Goal: Task Accomplishment & Management: Use online tool/utility

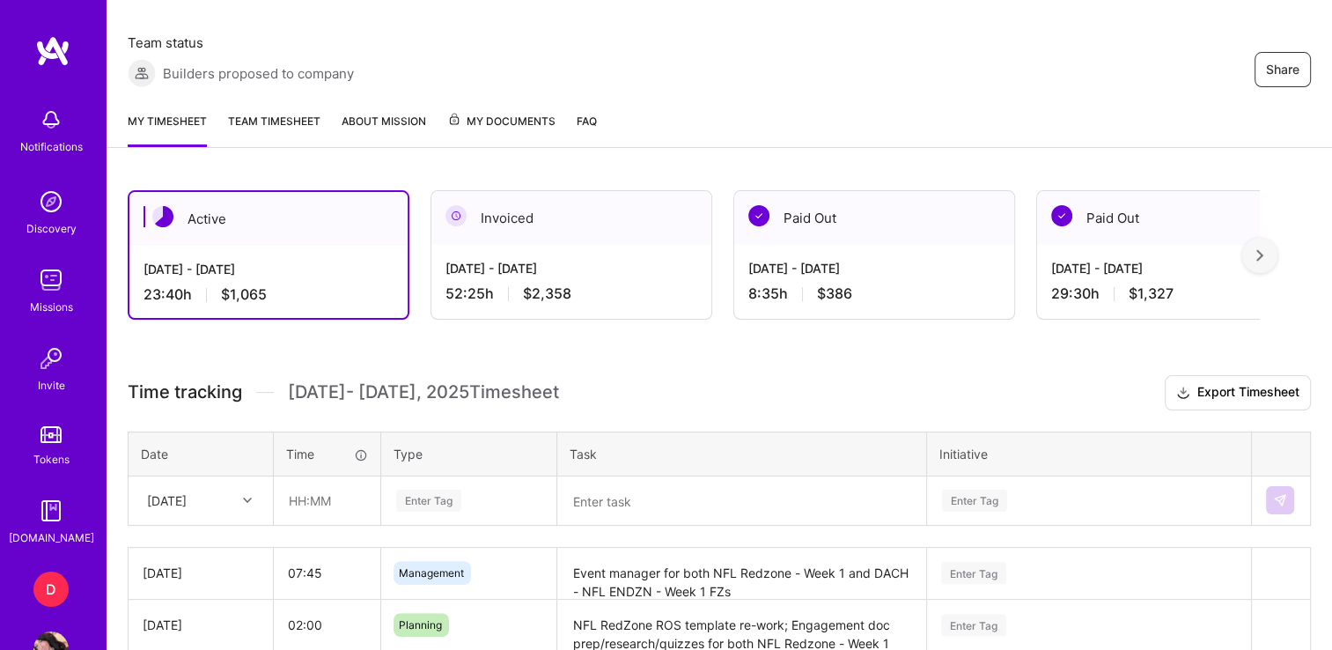
scroll to position [316, 0]
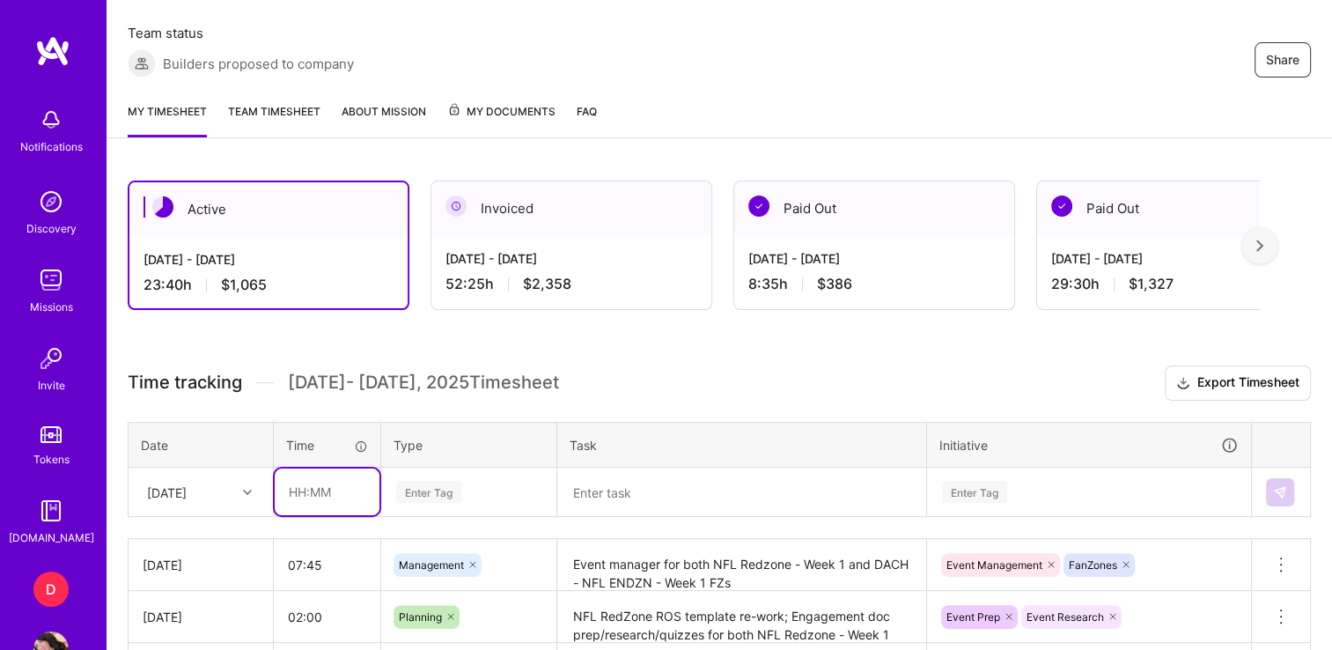
click at [298, 494] on input "text" at bounding box center [327, 491] width 105 height 47
type input "01:30"
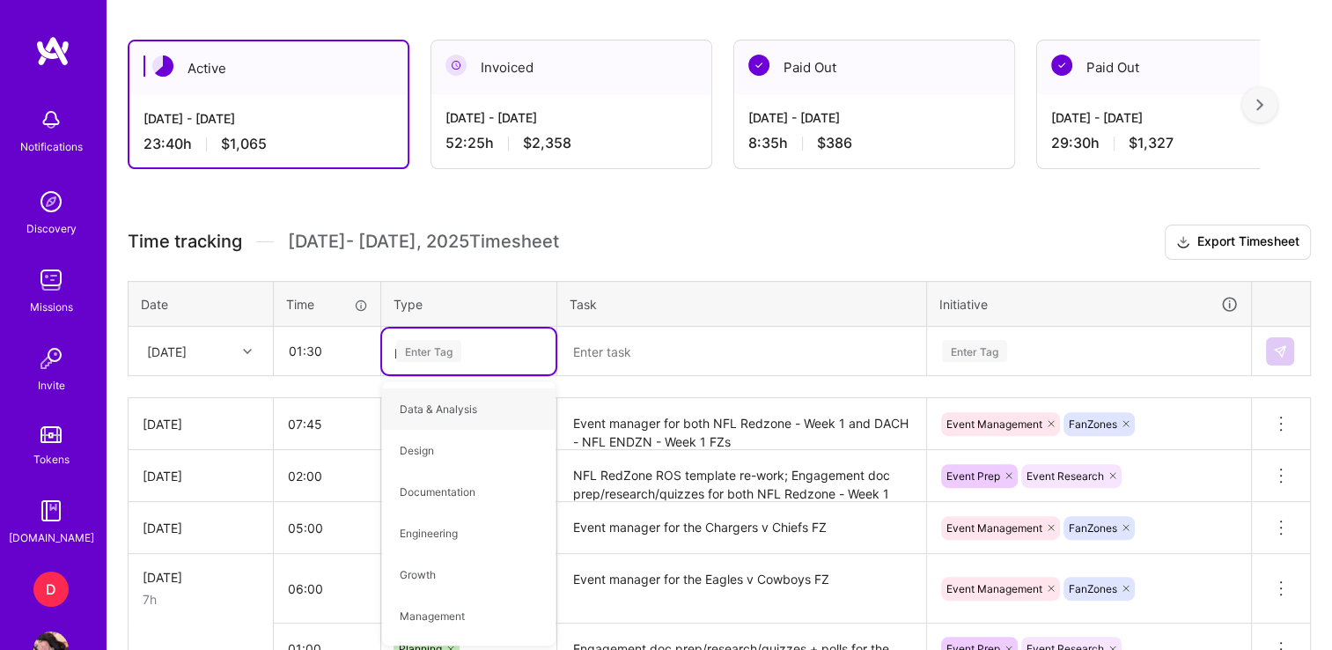
type input "pl"
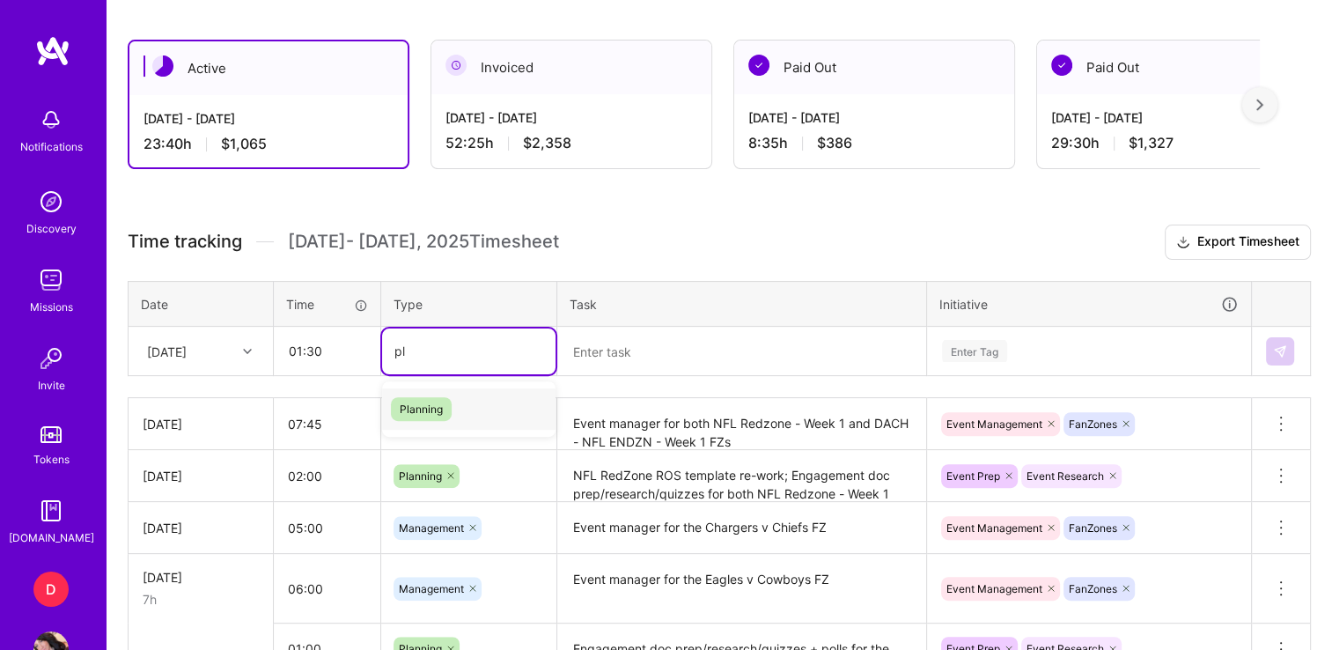
click at [426, 404] on span "Planning" at bounding box center [421, 409] width 61 height 24
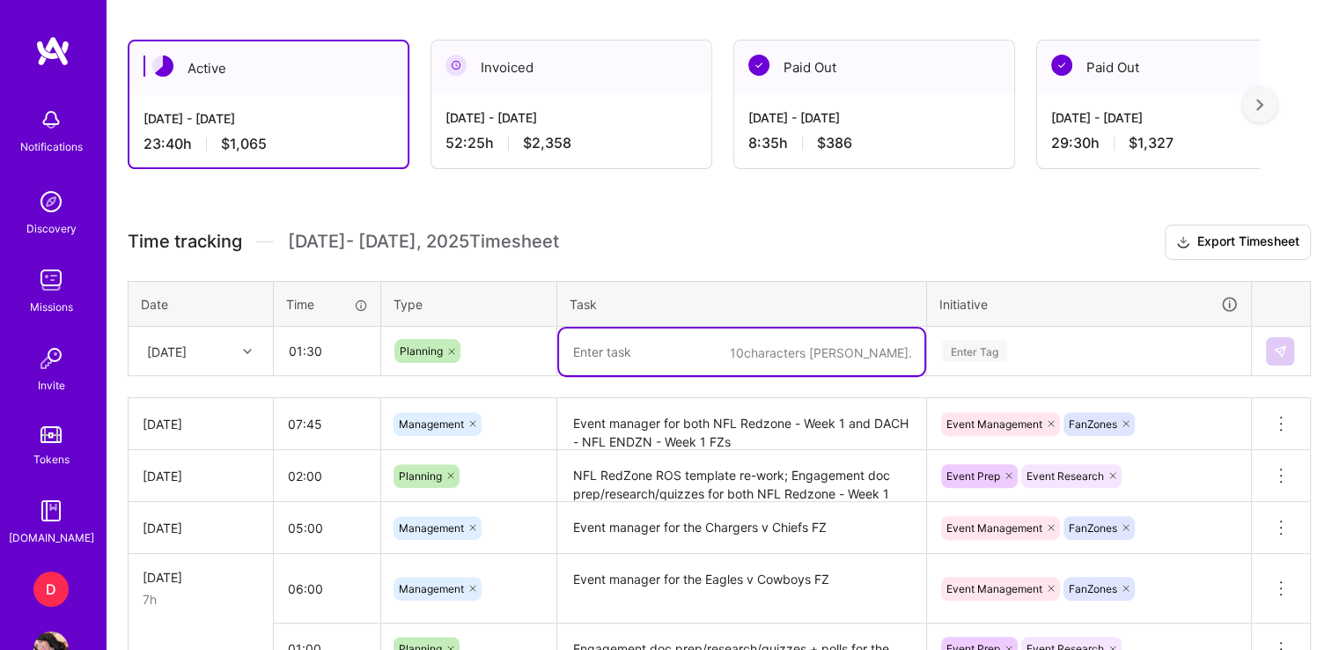
click at [615, 357] on textarea at bounding box center [741, 351] width 365 height 47
type textarea "M"
type textarea "m"
paste textarea "NFL MD1 Summary"
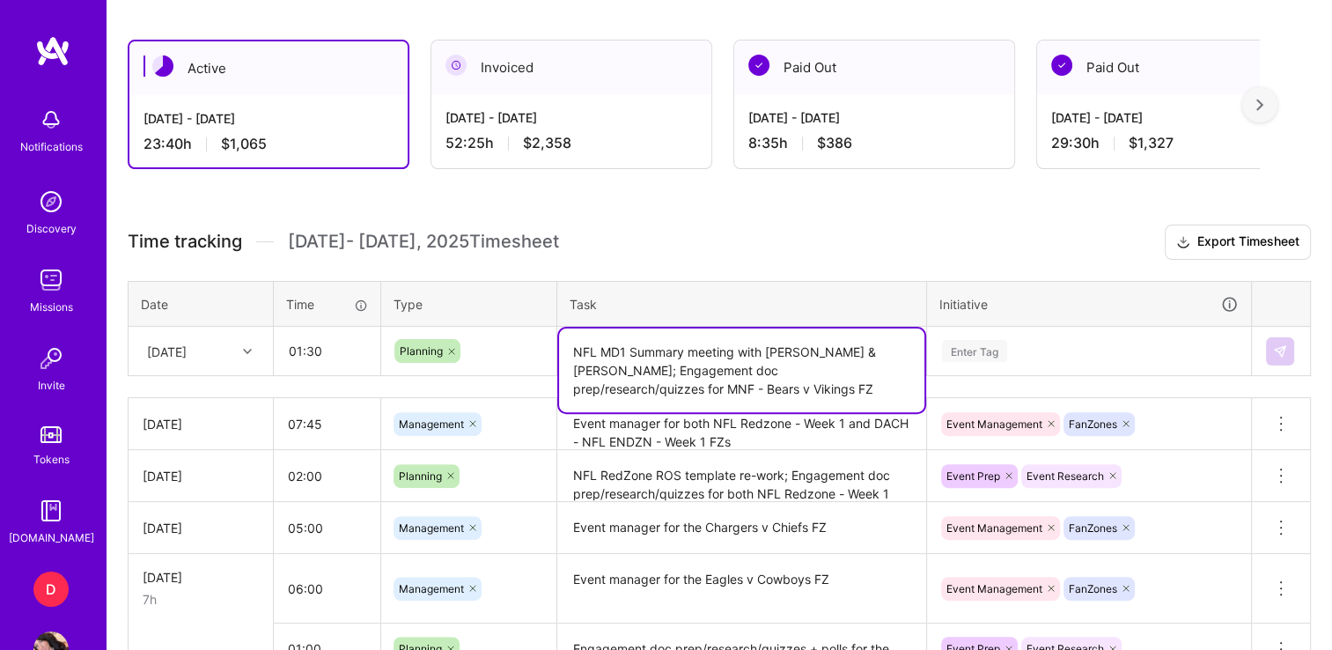
type textarea "NFL MD1 Summary meeting with [PERSON_NAME] & [PERSON_NAME]; Engagement doc prep…"
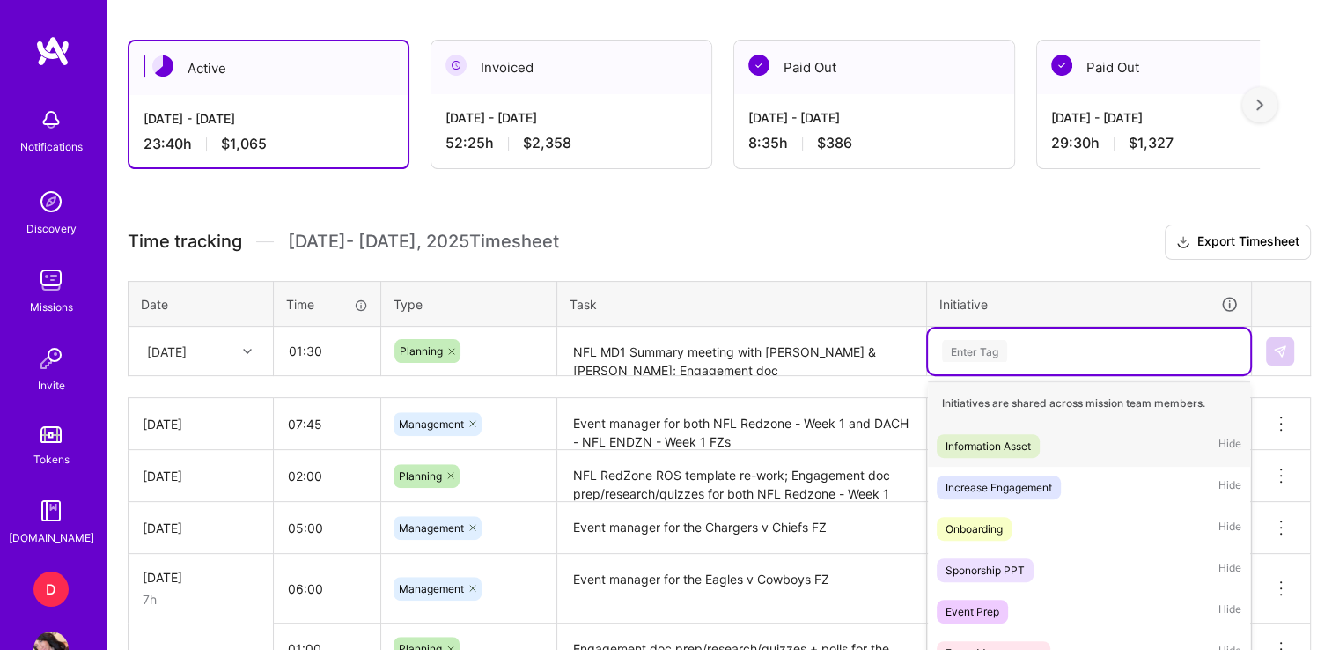
scroll to position [553, 0]
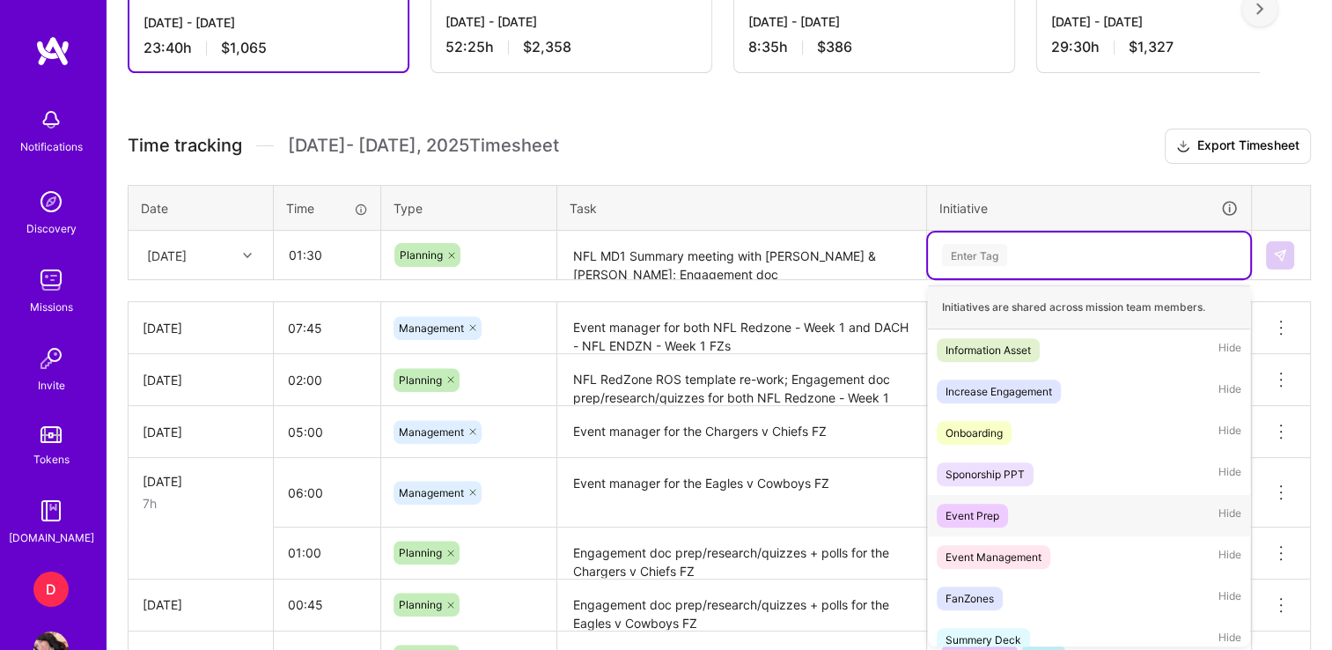
click at [978, 516] on div "Event Prep" at bounding box center [973, 515] width 54 height 18
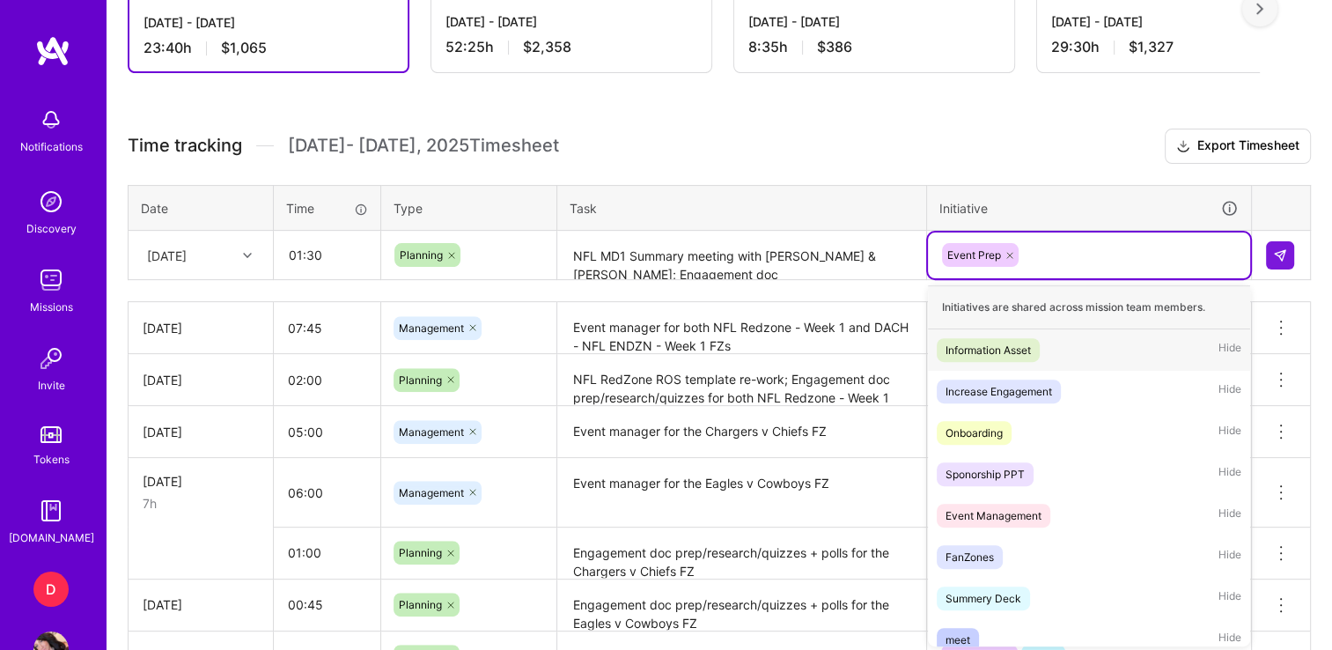
click at [1067, 256] on div "Event Prep" at bounding box center [1089, 254] width 298 height 27
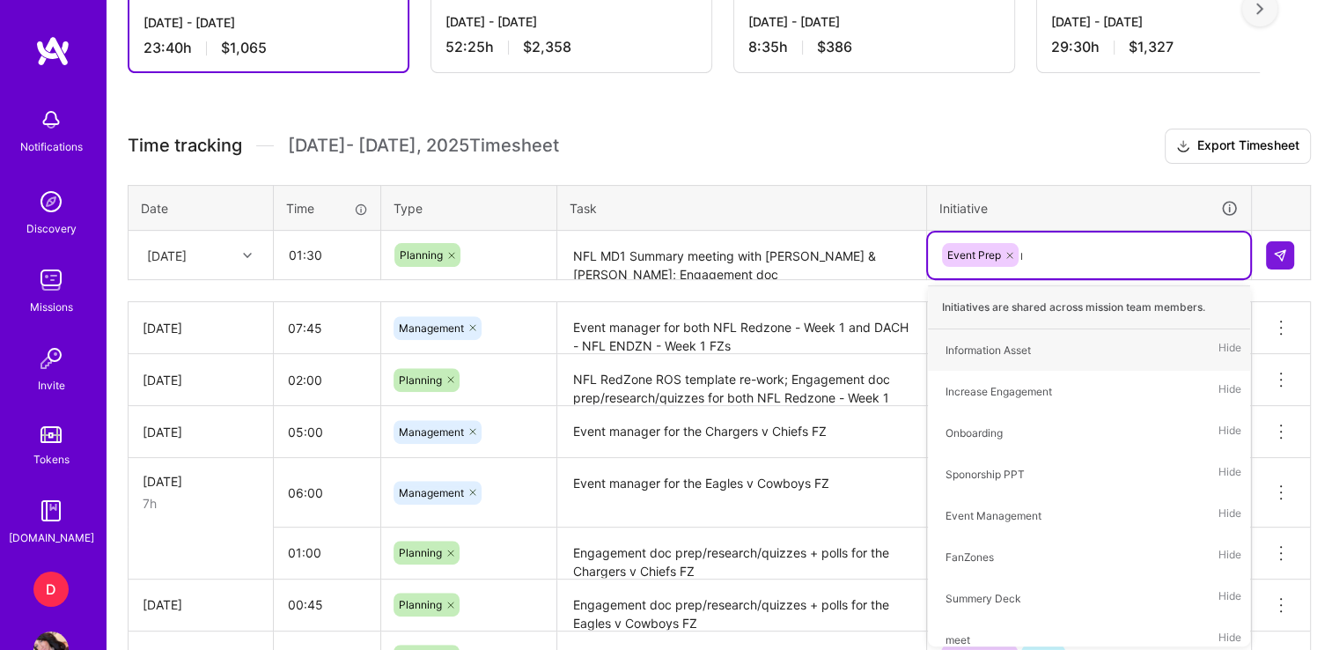
type input "res"
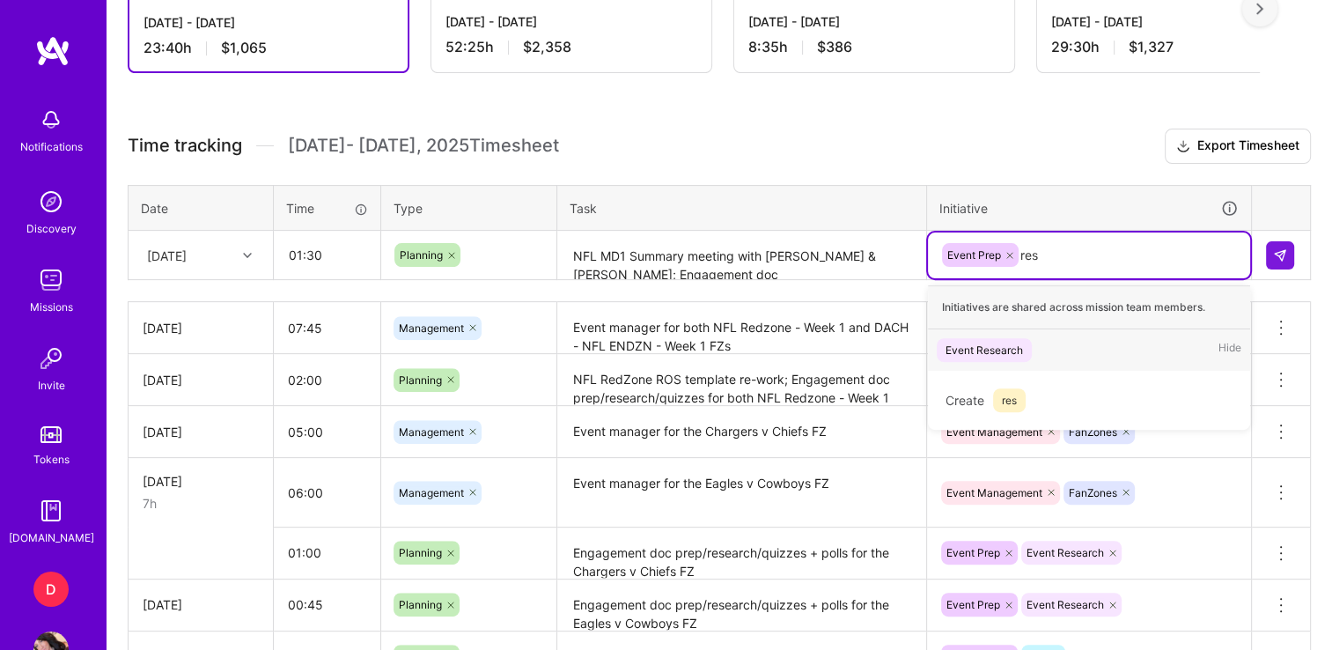
click at [967, 341] on div "Event Research" at bounding box center [984, 350] width 77 height 18
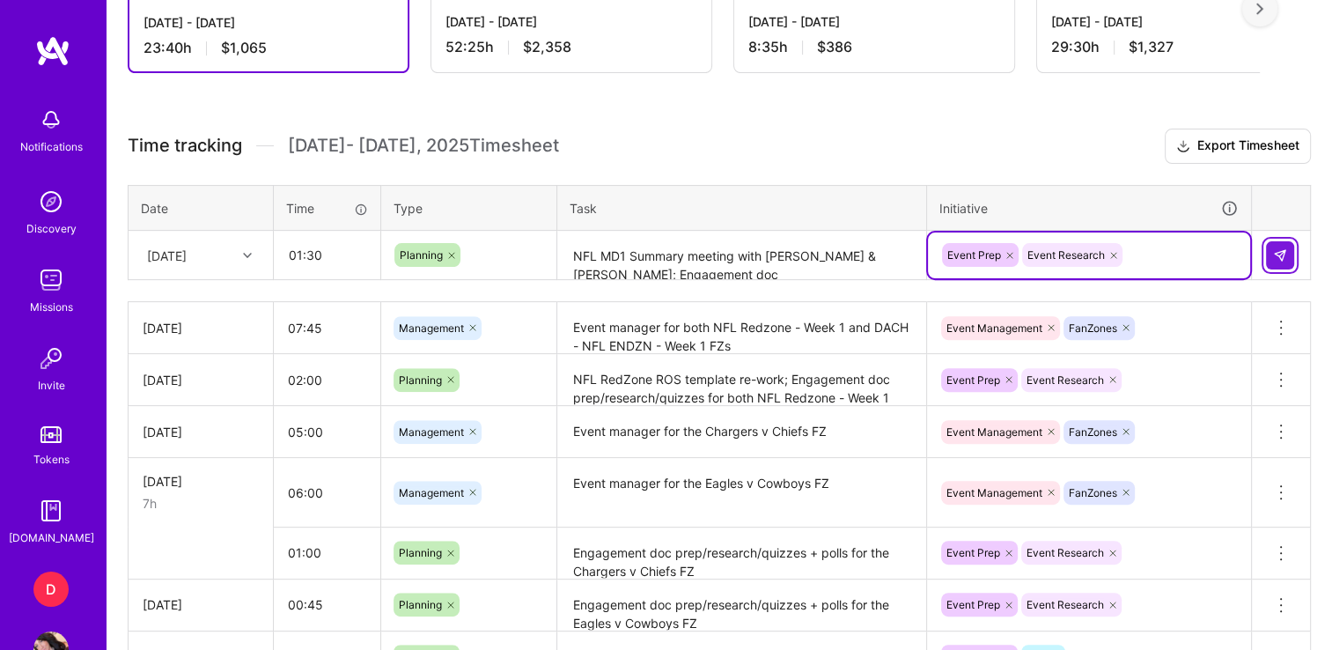
click at [1288, 246] on button at bounding box center [1280, 255] width 28 height 28
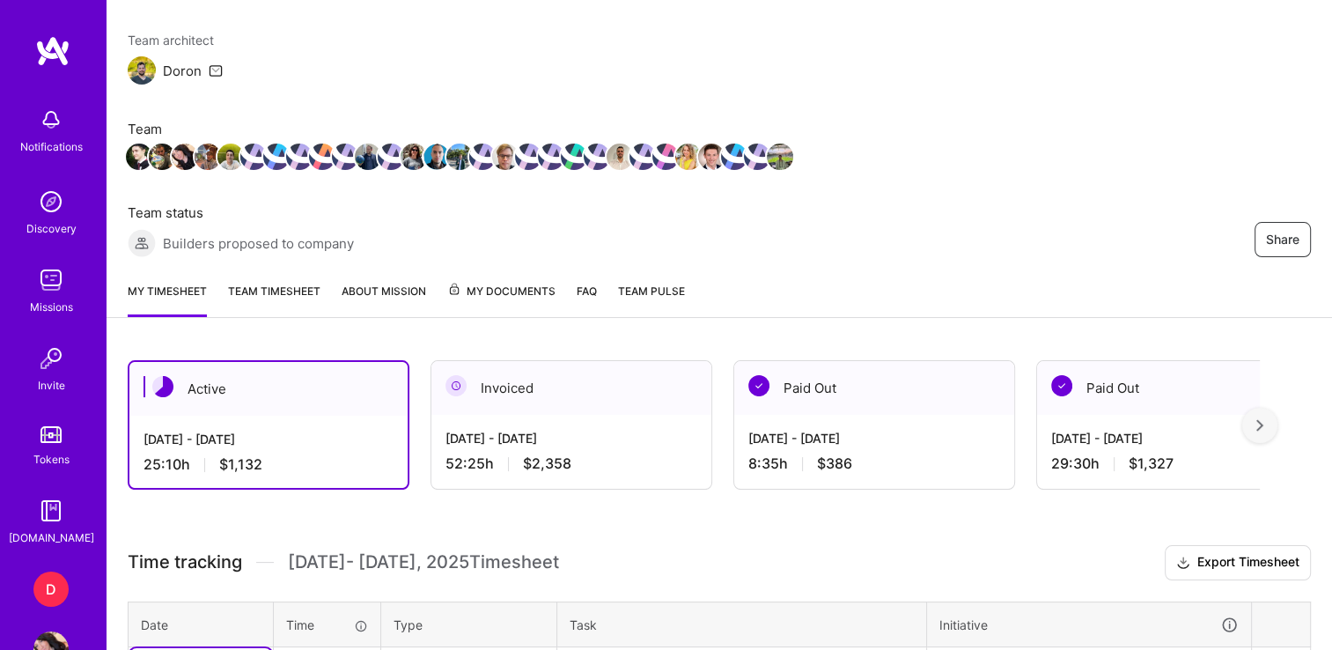
scroll to position [0, 0]
